Goal: Transaction & Acquisition: Purchase product/service

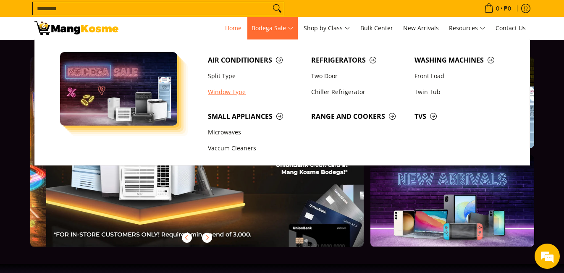
scroll to position [0, 334]
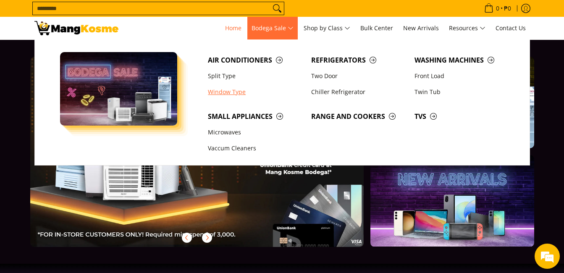
click at [227, 95] on link "Window Type" at bounding box center [255, 92] width 103 height 16
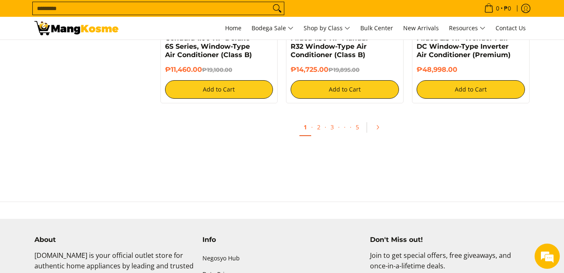
scroll to position [1707, 0]
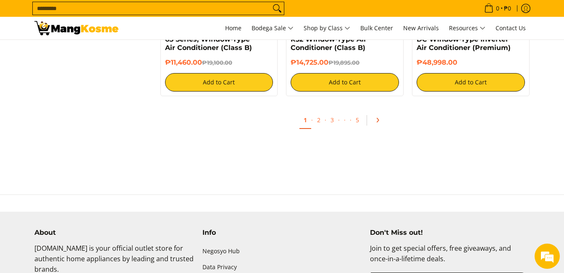
click at [376, 121] on icon "Pagination" at bounding box center [378, 120] width 6 height 6
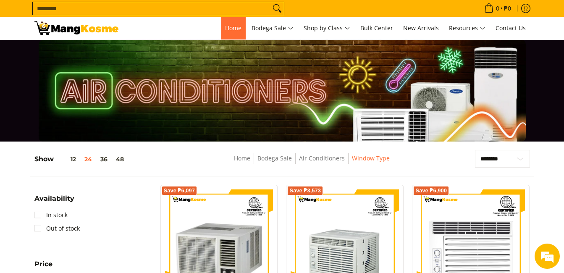
click at [230, 27] on span "Home" at bounding box center [233, 28] width 16 height 8
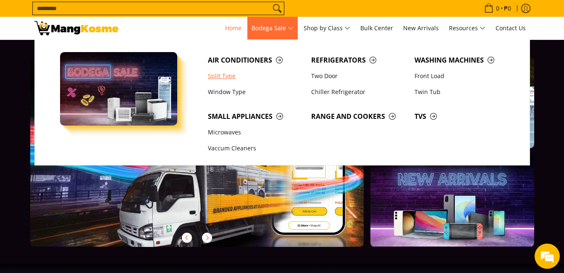
click at [214, 71] on link "Split Type" at bounding box center [255, 76] width 103 height 16
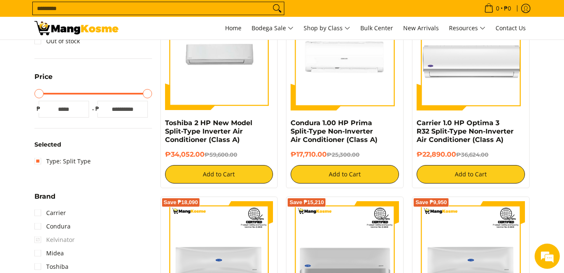
scroll to position [143, 0]
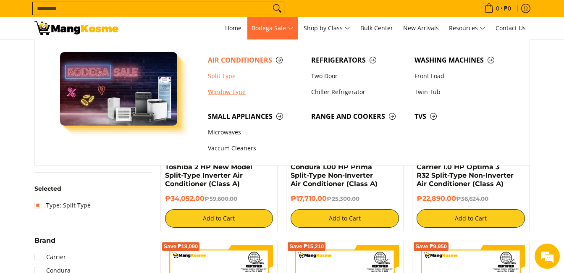
click at [226, 92] on link "Window Type" at bounding box center [255, 92] width 103 height 16
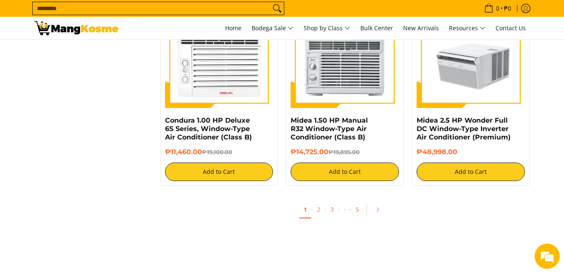
scroll to position [1622, 0]
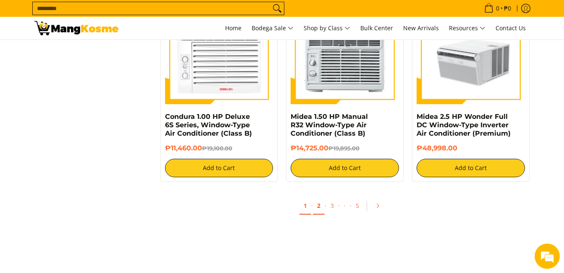
click at [322, 204] on link "2" at bounding box center [319, 206] width 12 height 17
